Goal: Information Seeking & Learning: Learn about a topic

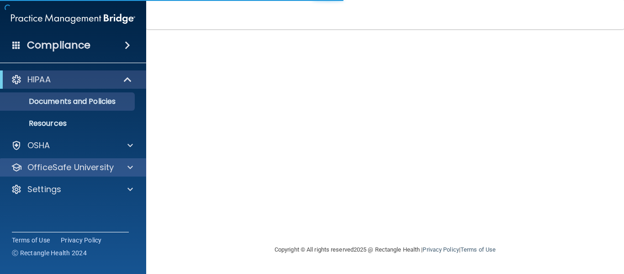
click at [79, 174] on div "OfficeSafe University" at bounding box center [73, 167] width 147 height 18
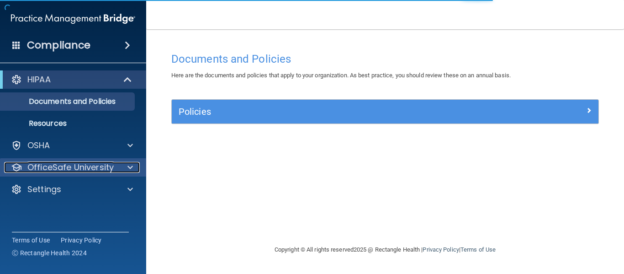
click at [127, 168] on div at bounding box center [128, 167] width 23 height 11
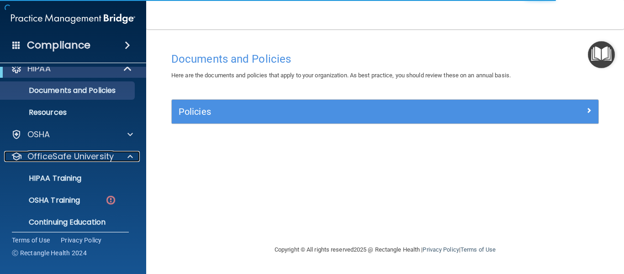
scroll to position [14, 0]
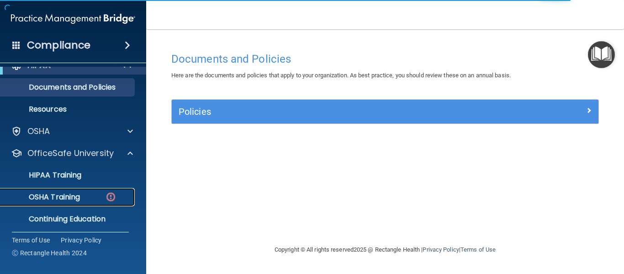
click at [90, 200] on div "OSHA Training" at bounding box center [68, 196] width 125 height 9
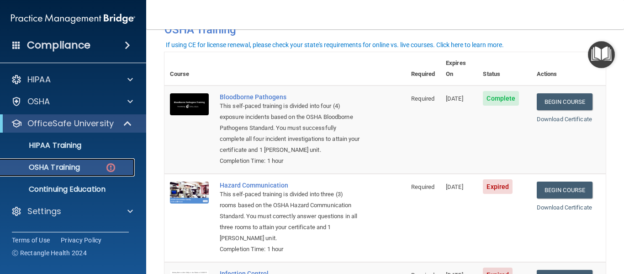
scroll to position [56, 0]
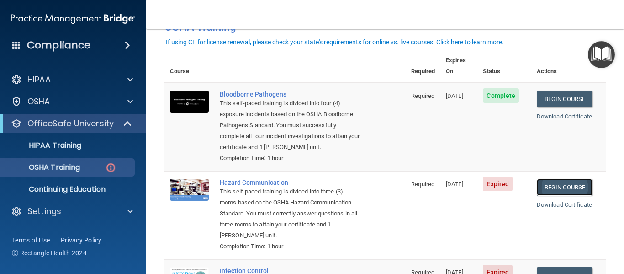
click at [578, 184] on link "Begin Course" at bounding box center [565, 187] width 56 height 17
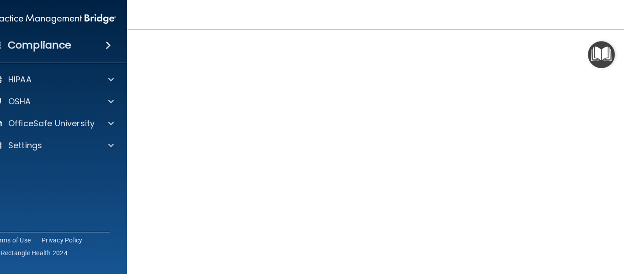
scroll to position [58, 0]
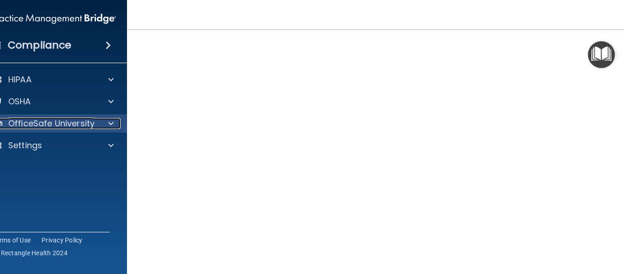
click at [106, 123] on div at bounding box center [109, 123] width 23 height 11
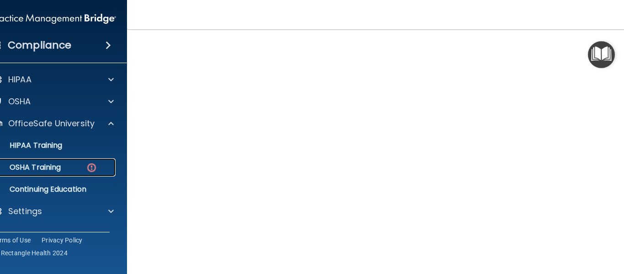
click at [64, 174] on link "OSHA Training" at bounding box center [44, 167] width 144 height 18
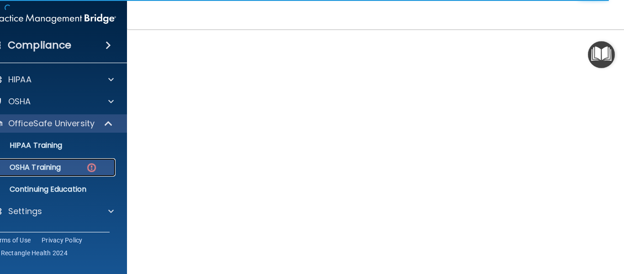
click at [87, 169] on img at bounding box center [91, 167] width 11 height 11
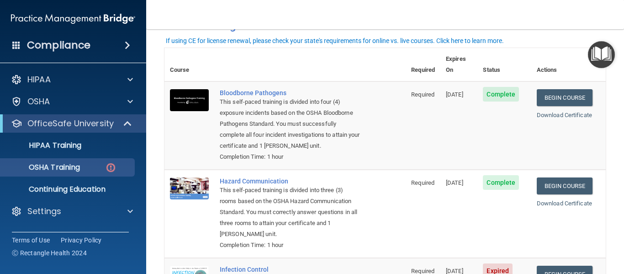
click at [335, 214] on div "This self-paced training is divided into three (3) rooms based on the OSHA Haza…" at bounding box center [290, 212] width 140 height 55
click at [379, 229] on td "Hazard Communication This self-paced training is divided into three (3) rooms b…" at bounding box center [310, 214] width 192 height 88
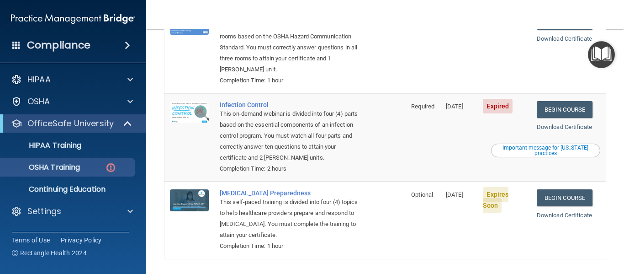
scroll to position [240, 0]
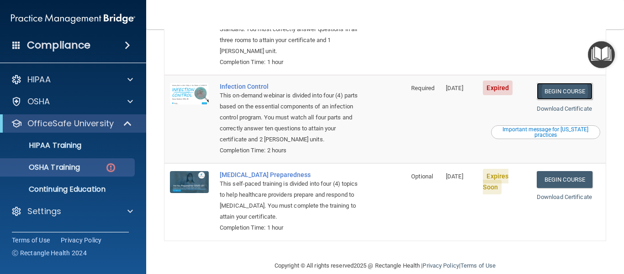
click at [557, 83] on link "Begin Course" at bounding box center [565, 91] width 56 height 17
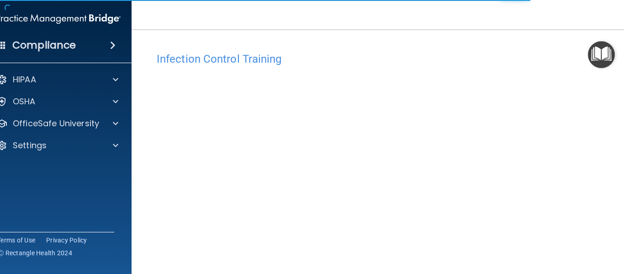
click at [553, 44] on div "Infection Control Training This course doesn’t expire until 09/03/2025. Are you…" at bounding box center [385, 196] width 471 height 316
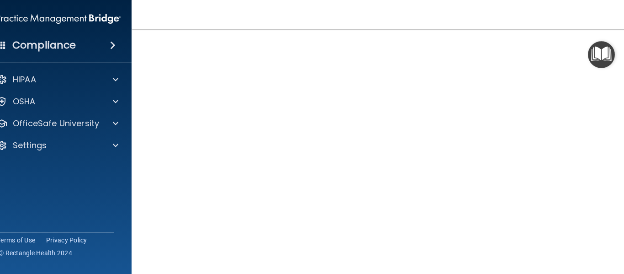
scroll to position [55, 0]
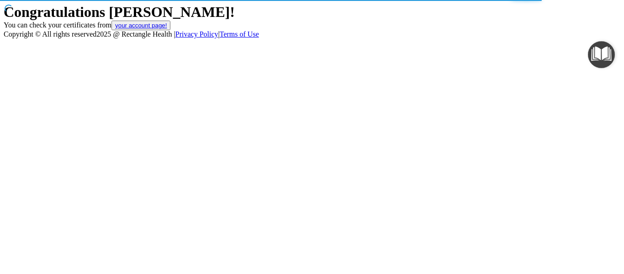
click at [167, 29] on link "your account page!" at bounding box center [141, 25] width 52 height 7
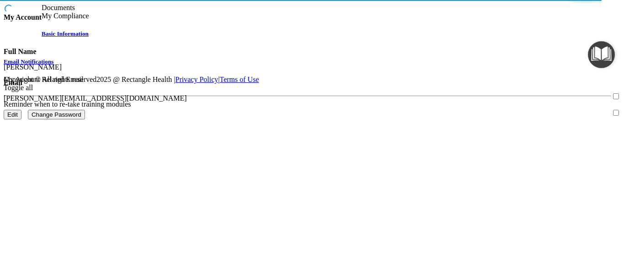
click at [89, 20] on span "My Compliance" at bounding box center [66, 16] width 48 height 8
